Goal: Task Accomplishment & Management: Manage account settings

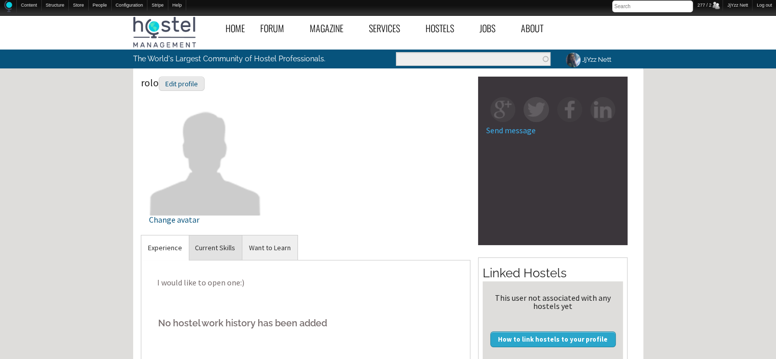
click at [212, 246] on link "Current Skills" at bounding box center [215, 247] width 54 height 25
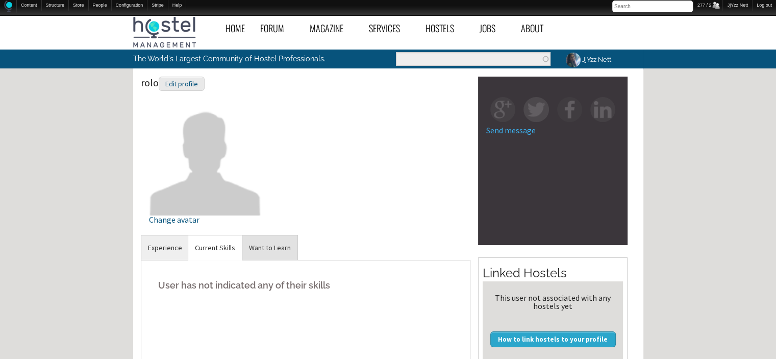
click at [266, 240] on link "Want to Learn" at bounding box center [269, 247] width 55 height 25
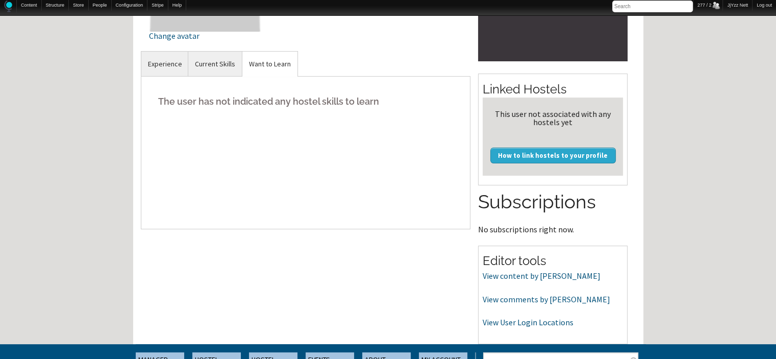
scroll to position [204, 0]
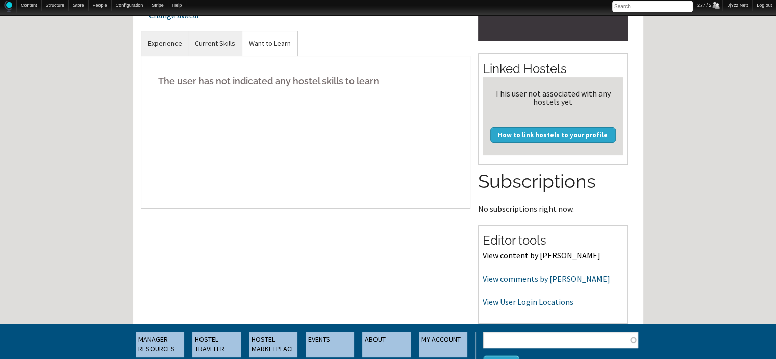
click at [512, 257] on link "View content by rolo" at bounding box center [542, 255] width 118 height 10
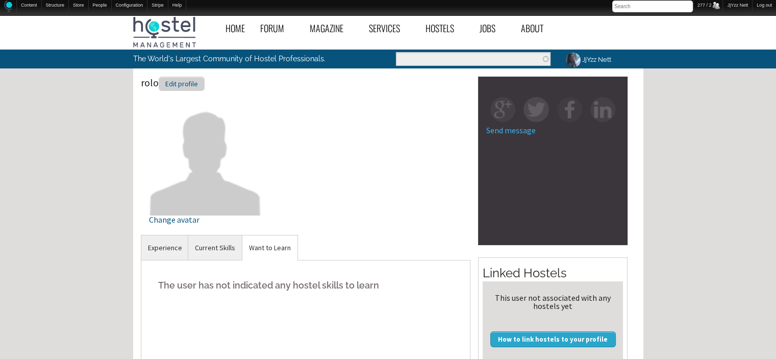
click at [186, 85] on div "Edit profile" at bounding box center [182, 84] width 46 height 15
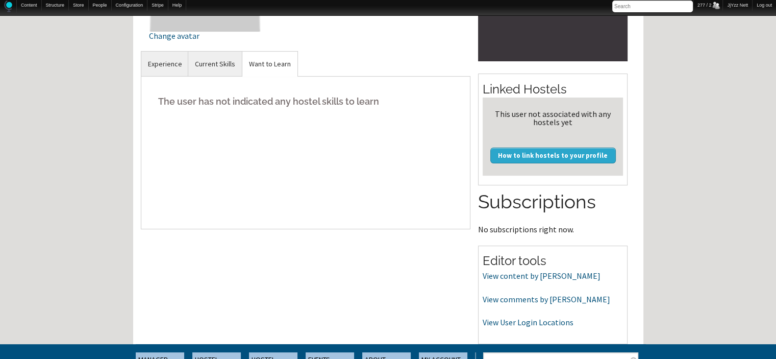
scroll to position [204, 0]
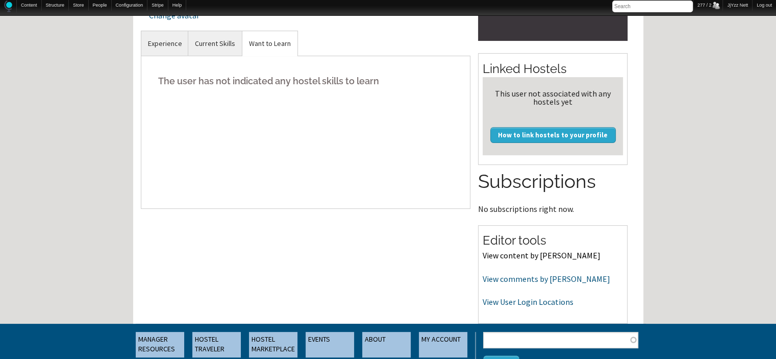
click at [492, 255] on link "View content by rolo" at bounding box center [542, 255] width 118 height 10
